Goal: Find specific page/section: Find specific page/section

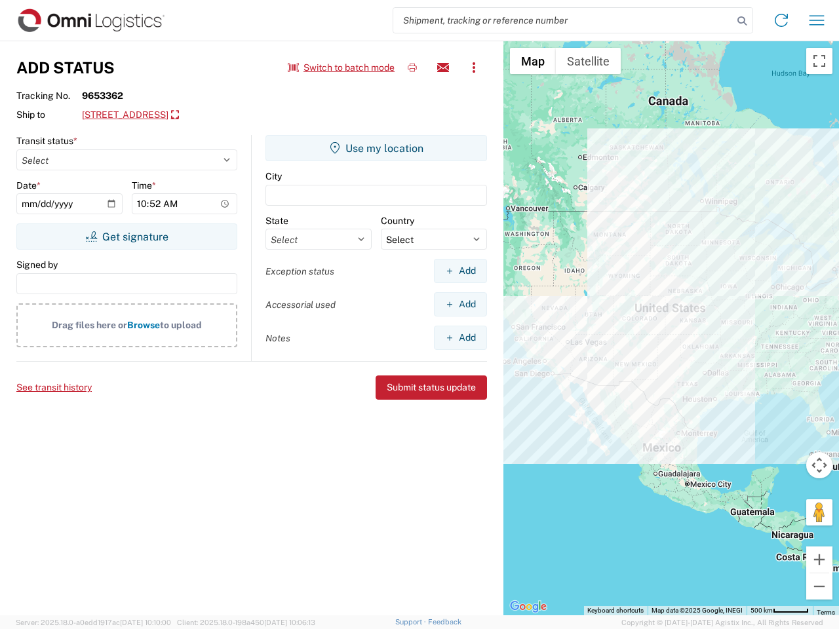
click at [563, 20] on input "search" at bounding box center [562, 20] width 339 height 25
click at [742, 21] on icon at bounding box center [741, 21] width 18 height 18
click at [781, 20] on icon at bounding box center [780, 20] width 21 height 21
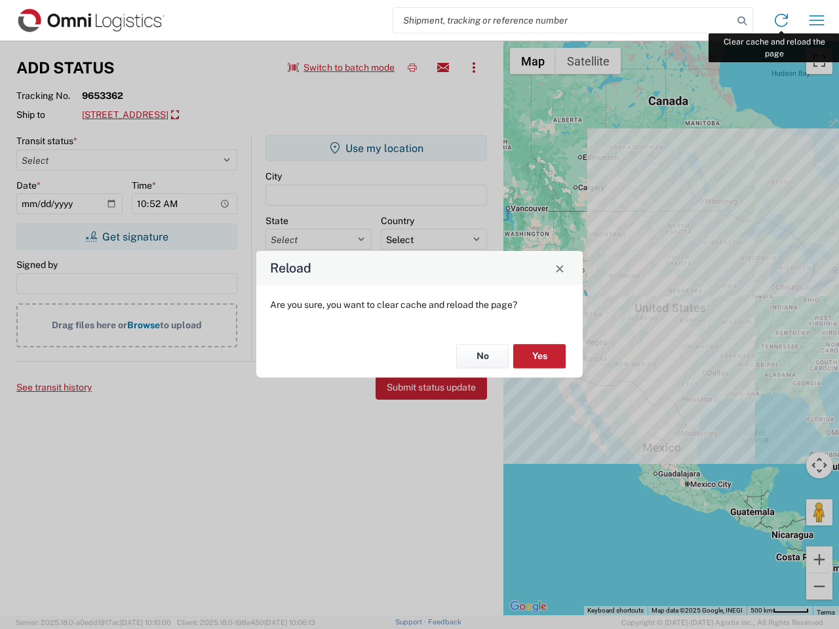
click at [816, 20] on div "Reload Are you sure, you want to clear cache and reload the page? No Yes" at bounding box center [419, 314] width 839 height 629
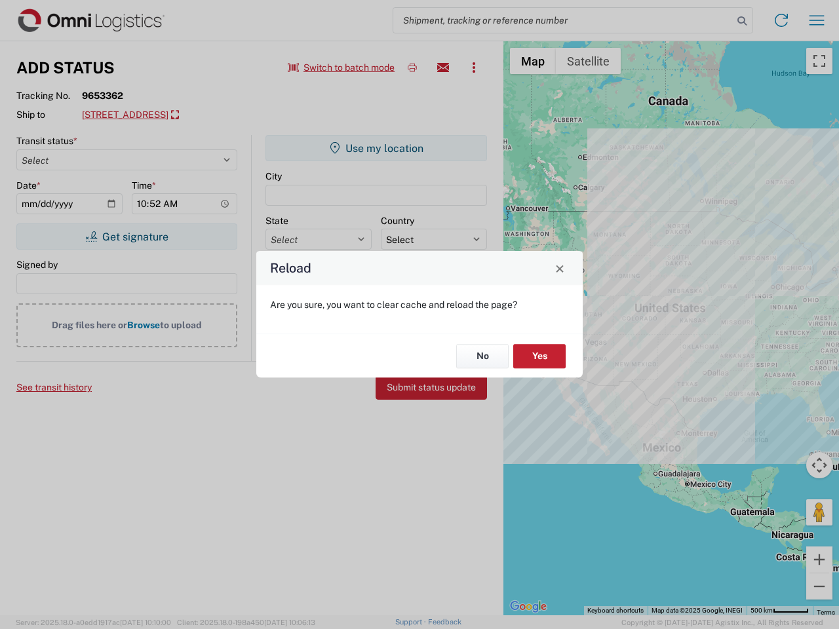
click at [341, 67] on div "Reload Are you sure, you want to clear cache and reload the page? No Yes" at bounding box center [419, 314] width 839 height 629
click at [412, 67] on div "Reload Are you sure, you want to clear cache and reload the page? No Yes" at bounding box center [419, 314] width 839 height 629
click at [443, 67] on div "Reload Are you sure, you want to clear cache and reload the page? No Yes" at bounding box center [419, 314] width 839 height 629
click at [474, 67] on div "Reload Are you sure, you want to clear cache and reload the page? No Yes" at bounding box center [419, 314] width 839 height 629
click at [158, 115] on div "Reload Are you sure, you want to clear cache and reload the page? No Yes" at bounding box center [419, 314] width 839 height 629
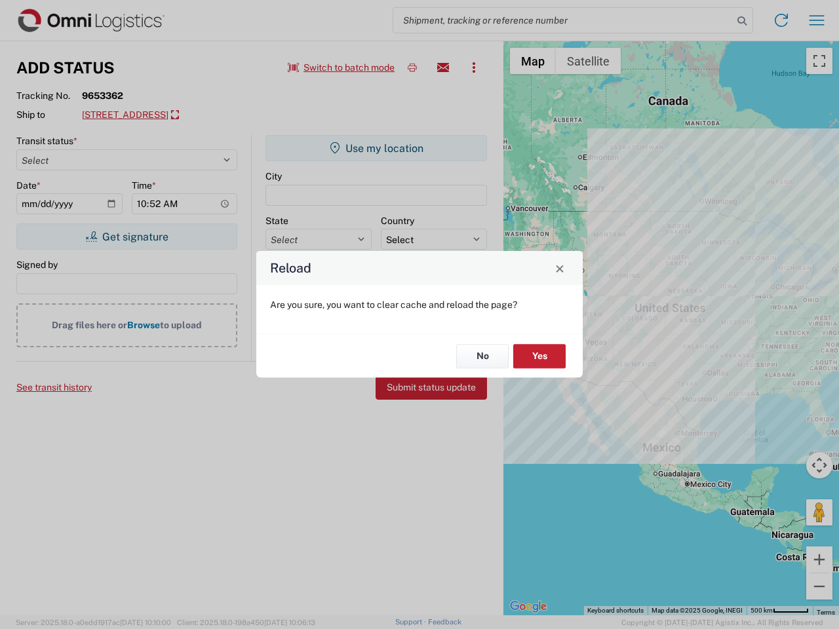
click at [126, 236] on div "Reload Are you sure, you want to clear cache and reload the page? No Yes" at bounding box center [419, 314] width 839 height 629
